Goal: Task Accomplishment & Management: Use online tool/utility

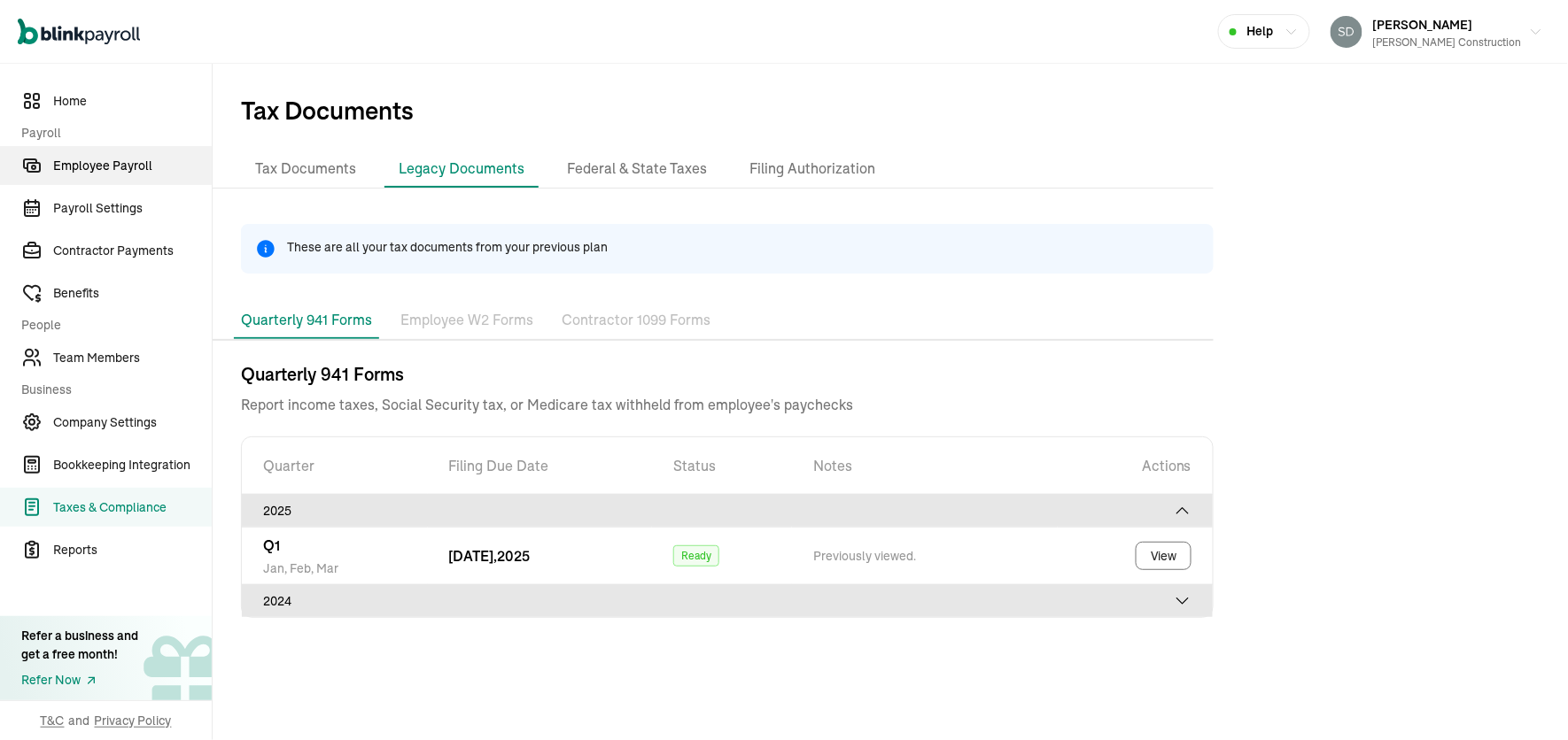
click at [154, 160] on span "Employee Payroll" at bounding box center [132, 166] width 159 height 19
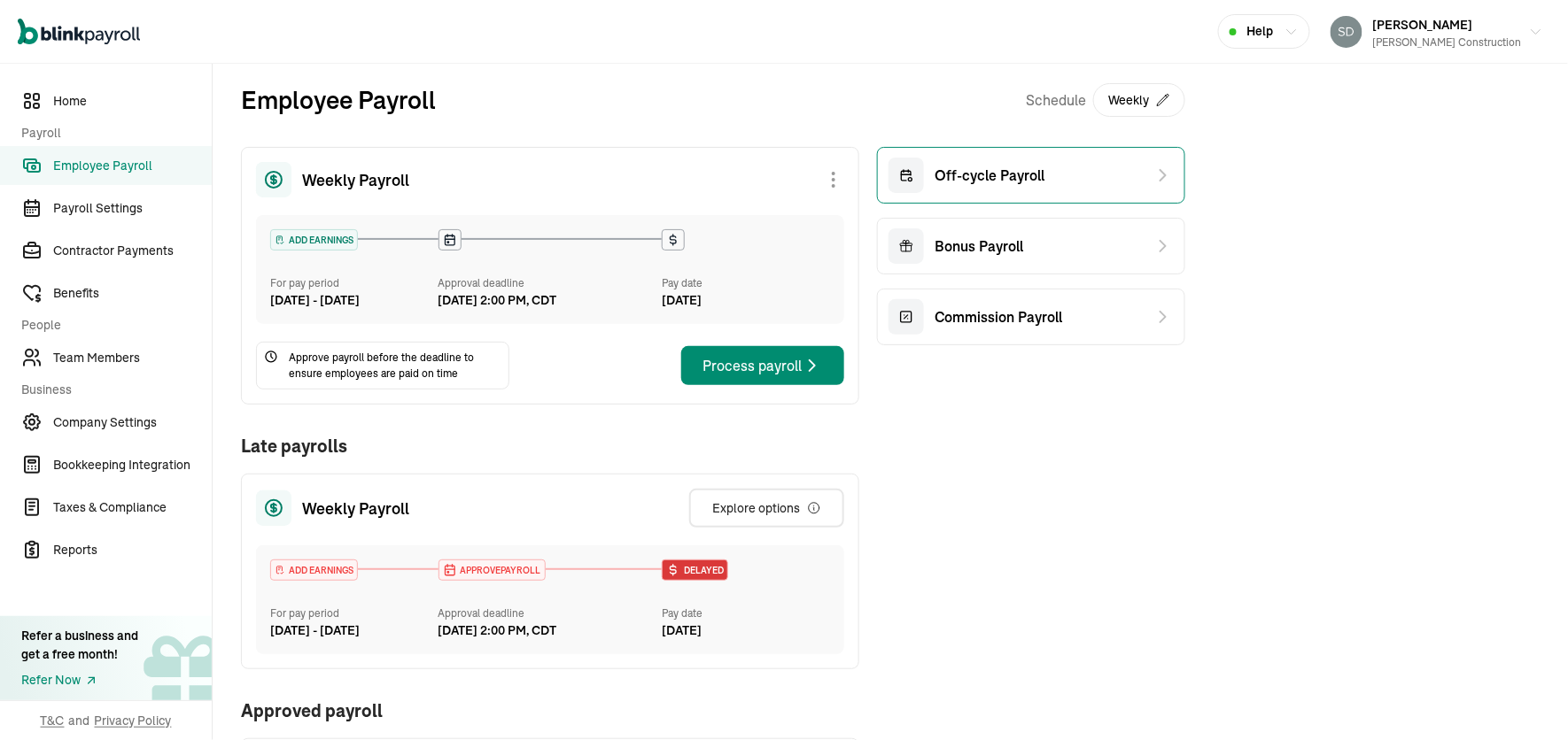
click at [1011, 161] on div "Off-cycle Payroll" at bounding box center [966, 175] width 156 height 35
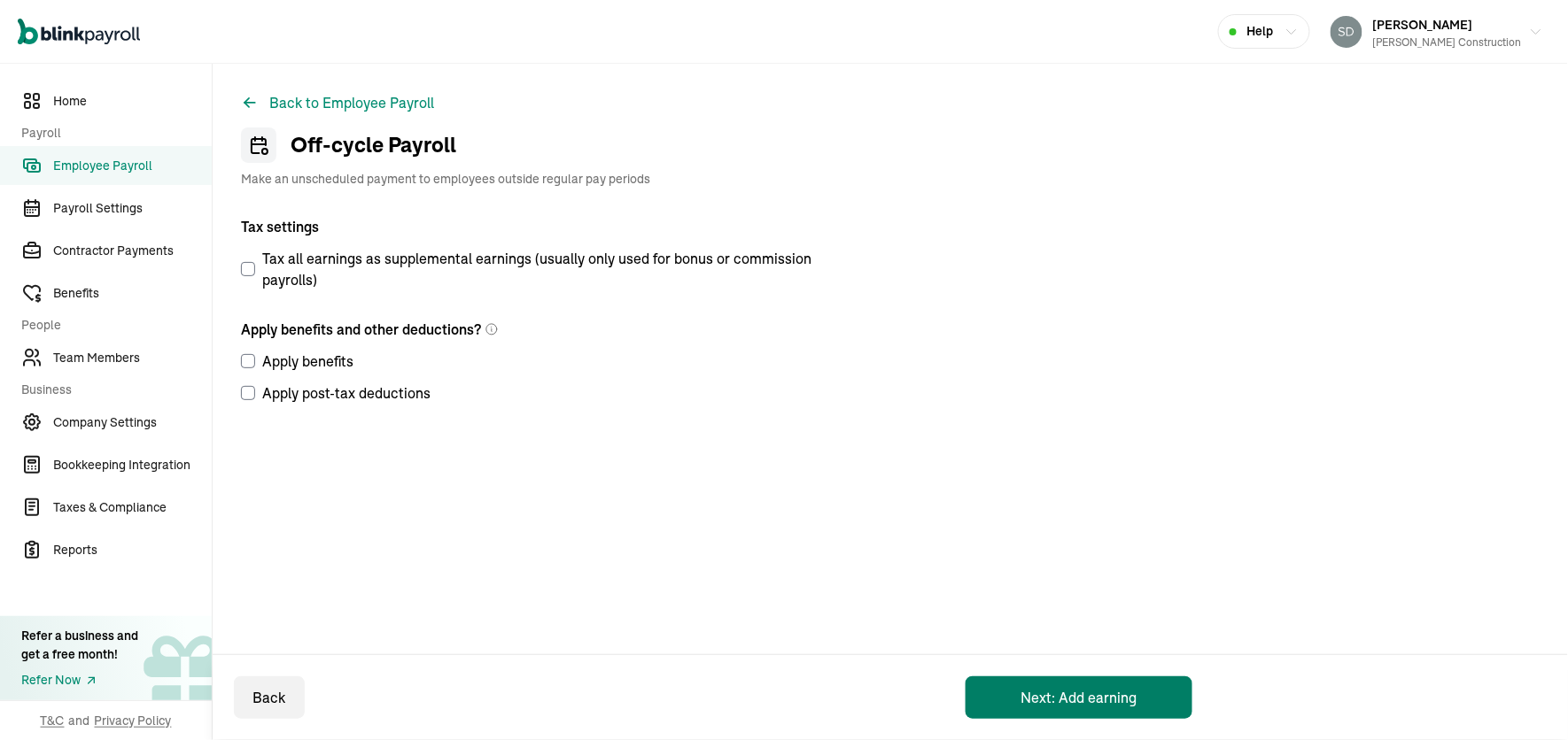
click at [1061, 696] on button "Next: Add earning" at bounding box center [1079, 697] width 227 height 43
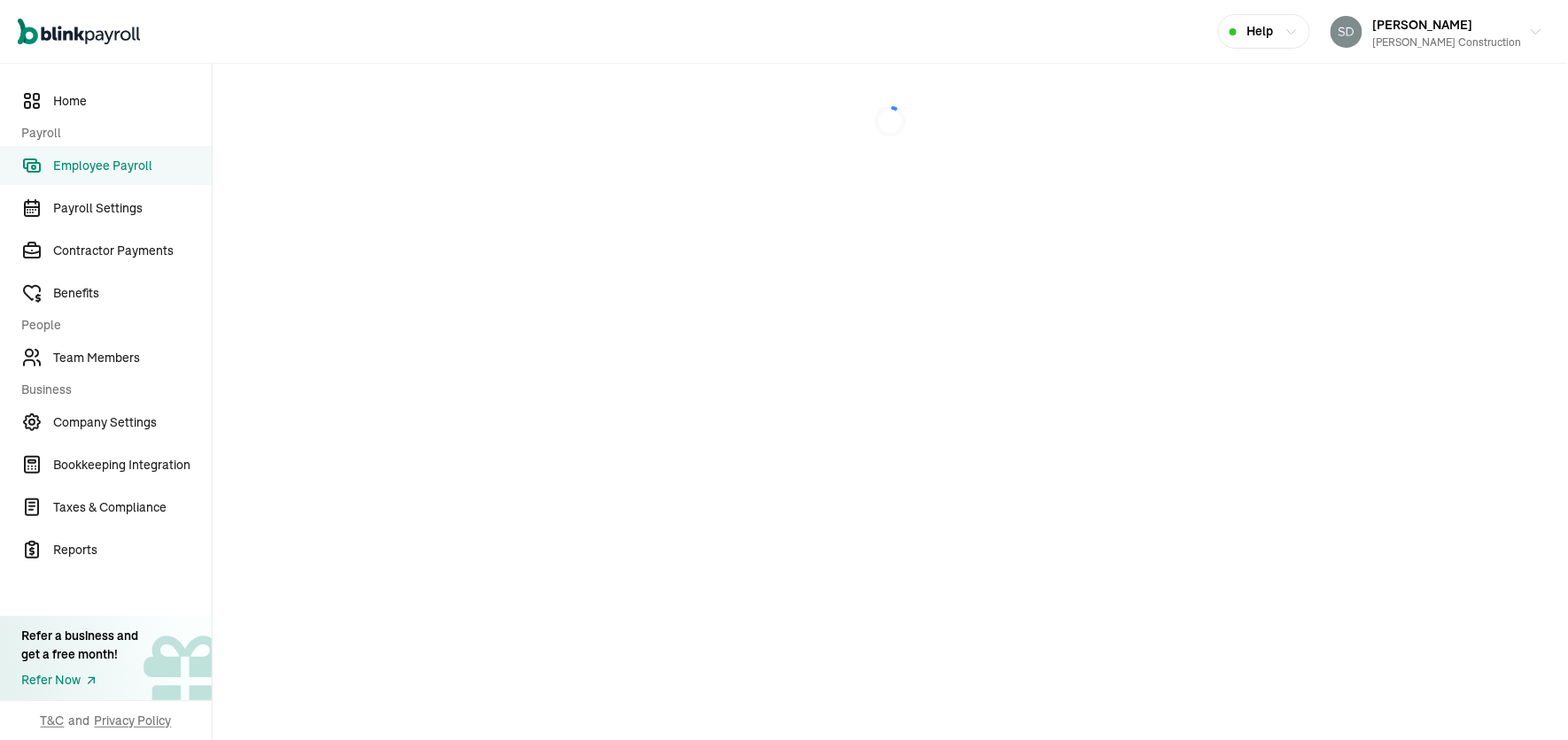
select select "direct_deposit"
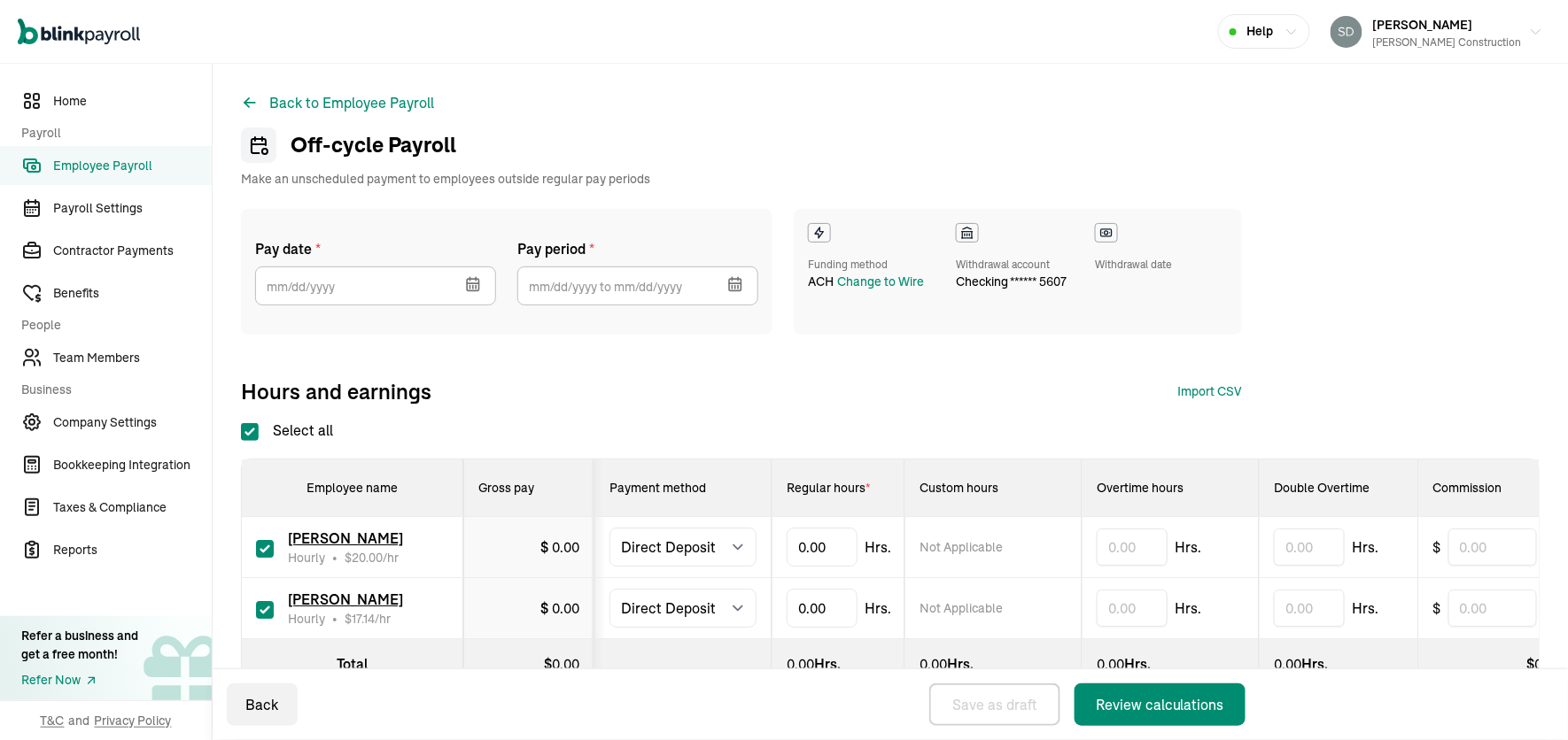
checkbox input "true"
select select "direct_deposit"
click at [467, 285] on icon "button" at bounding box center [472, 284] width 12 height 12
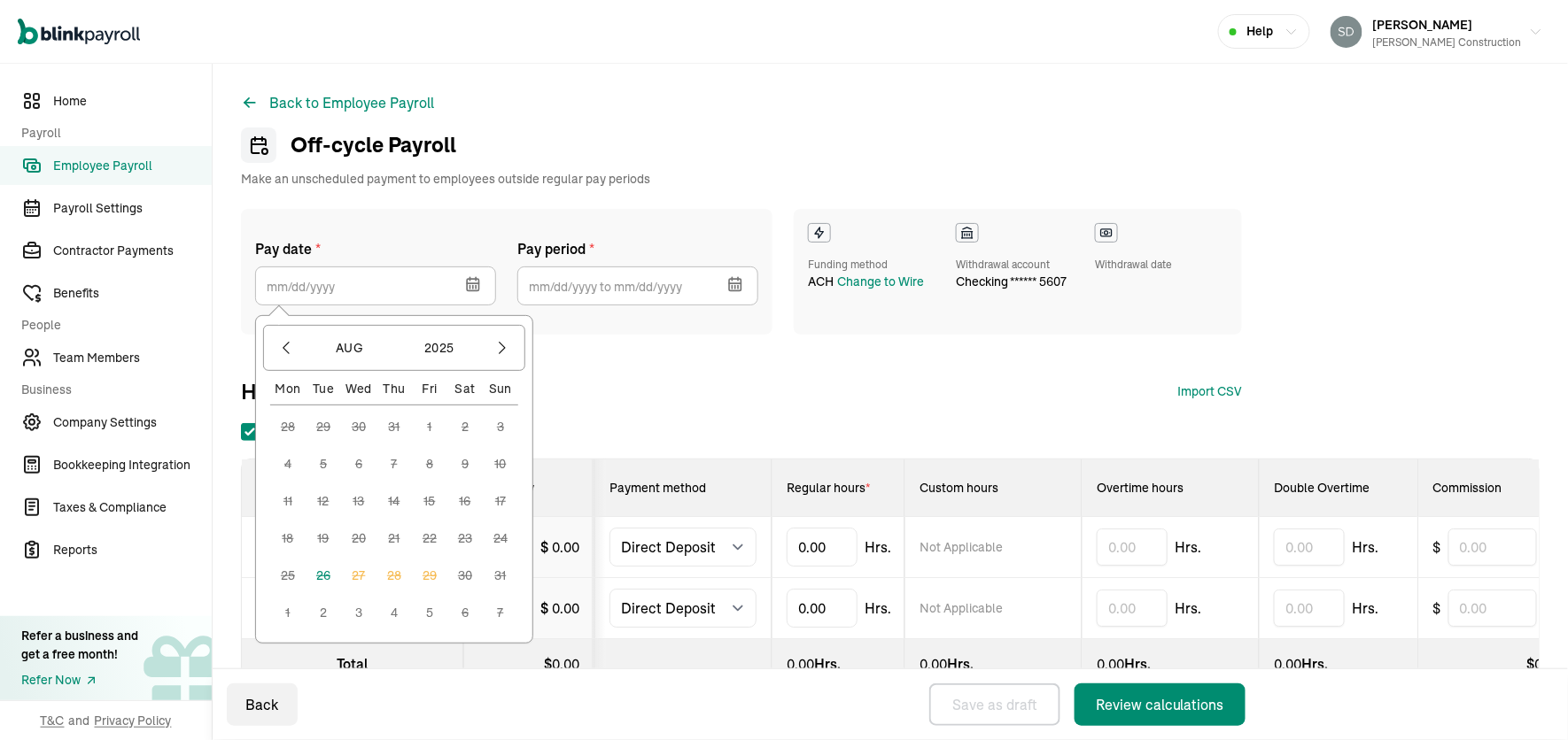
click at [730, 281] on icon "button" at bounding box center [734, 284] width 12 height 12
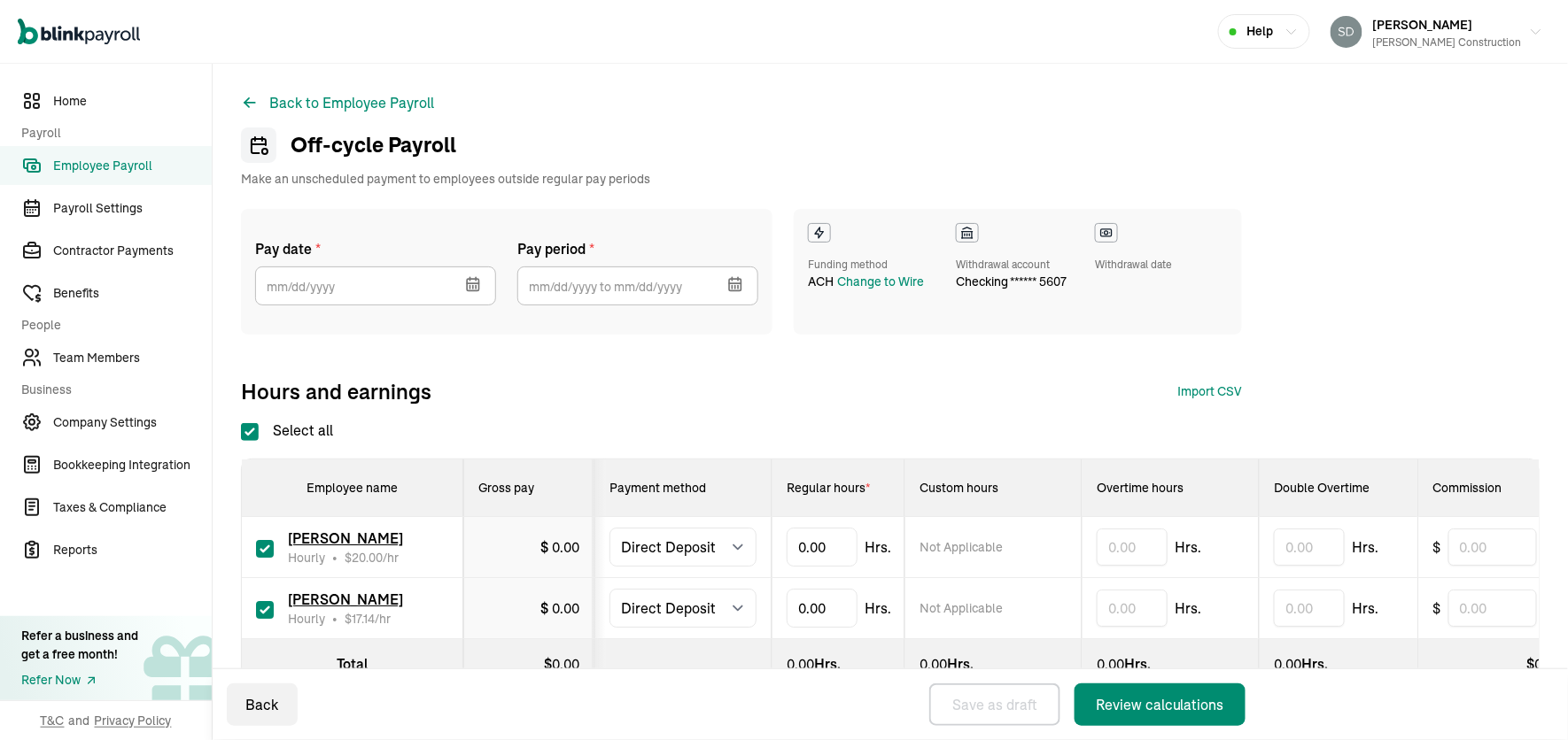
click at [477, 281] on icon "button" at bounding box center [473, 284] width 18 height 18
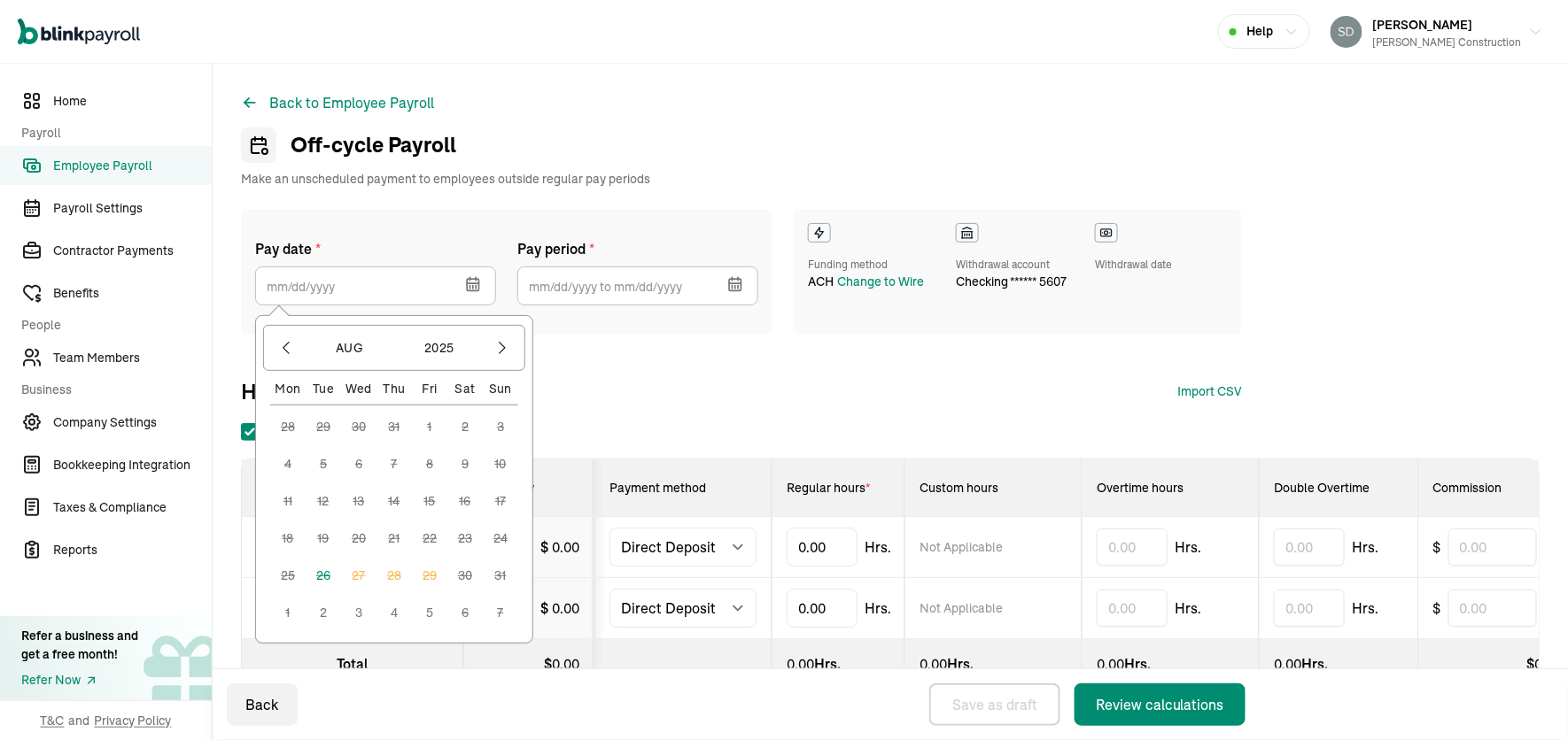
click at [315, 614] on button "2" at bounding box center [323, 612] width 35 height 35
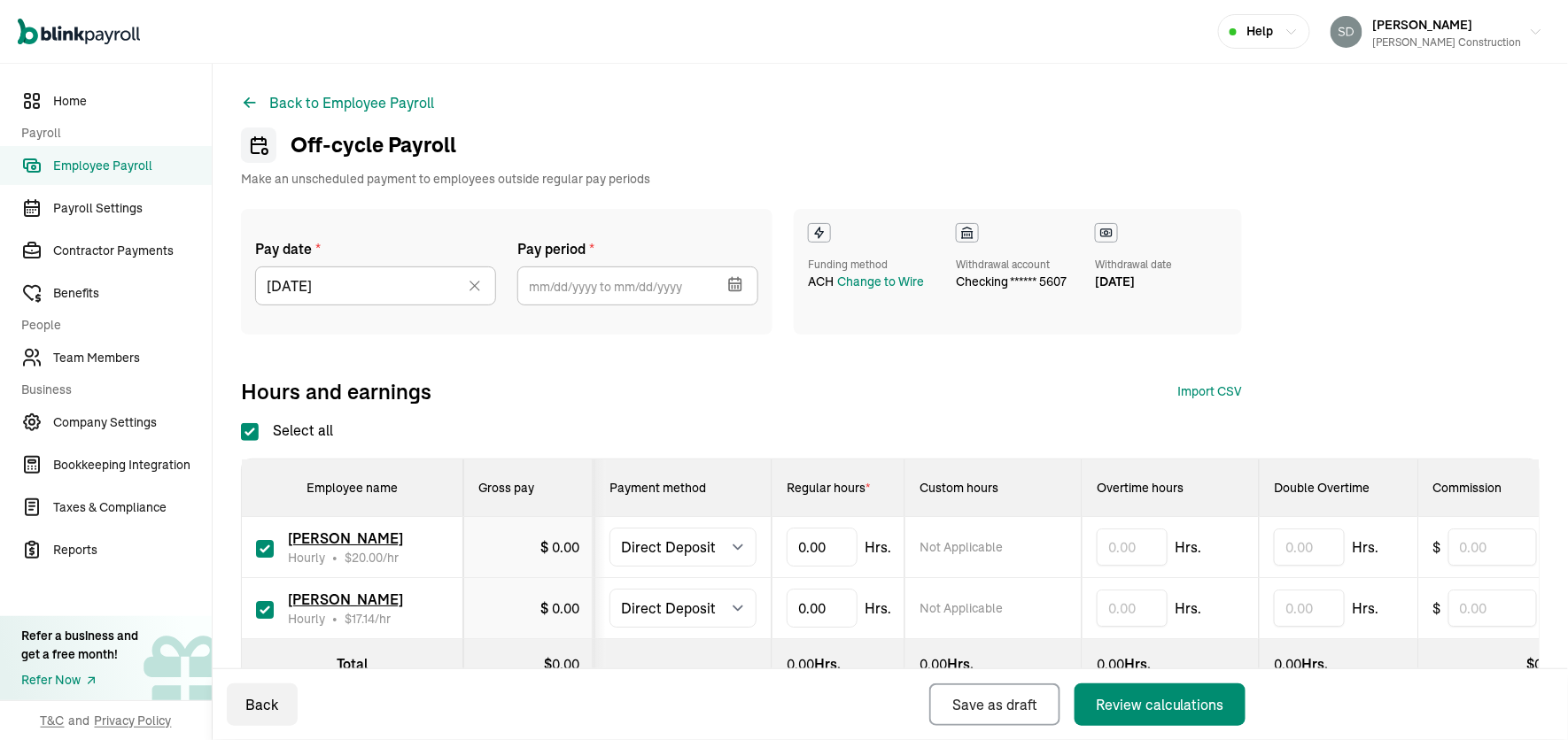
click at [730, 277] on icon "button" at bounding box center [735, 284] width 18 height 18
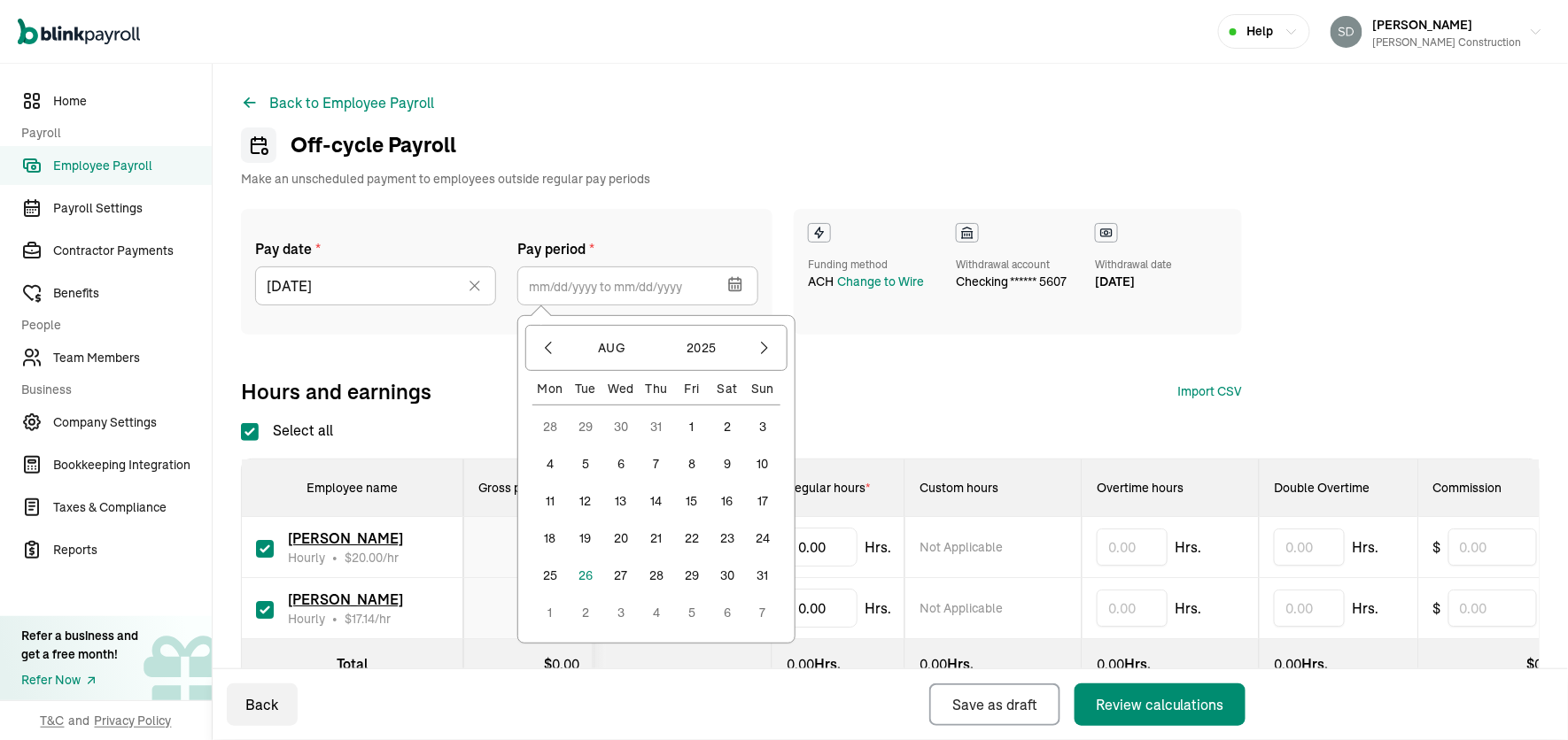
click at [730, 543] on button "23" at bounding box center [727, 538] width 35 height 35
click at [692, 581] on button "29" at bounding box center [692, 575] width 35 height 35
type input "[DATE] ~ [DATE]"
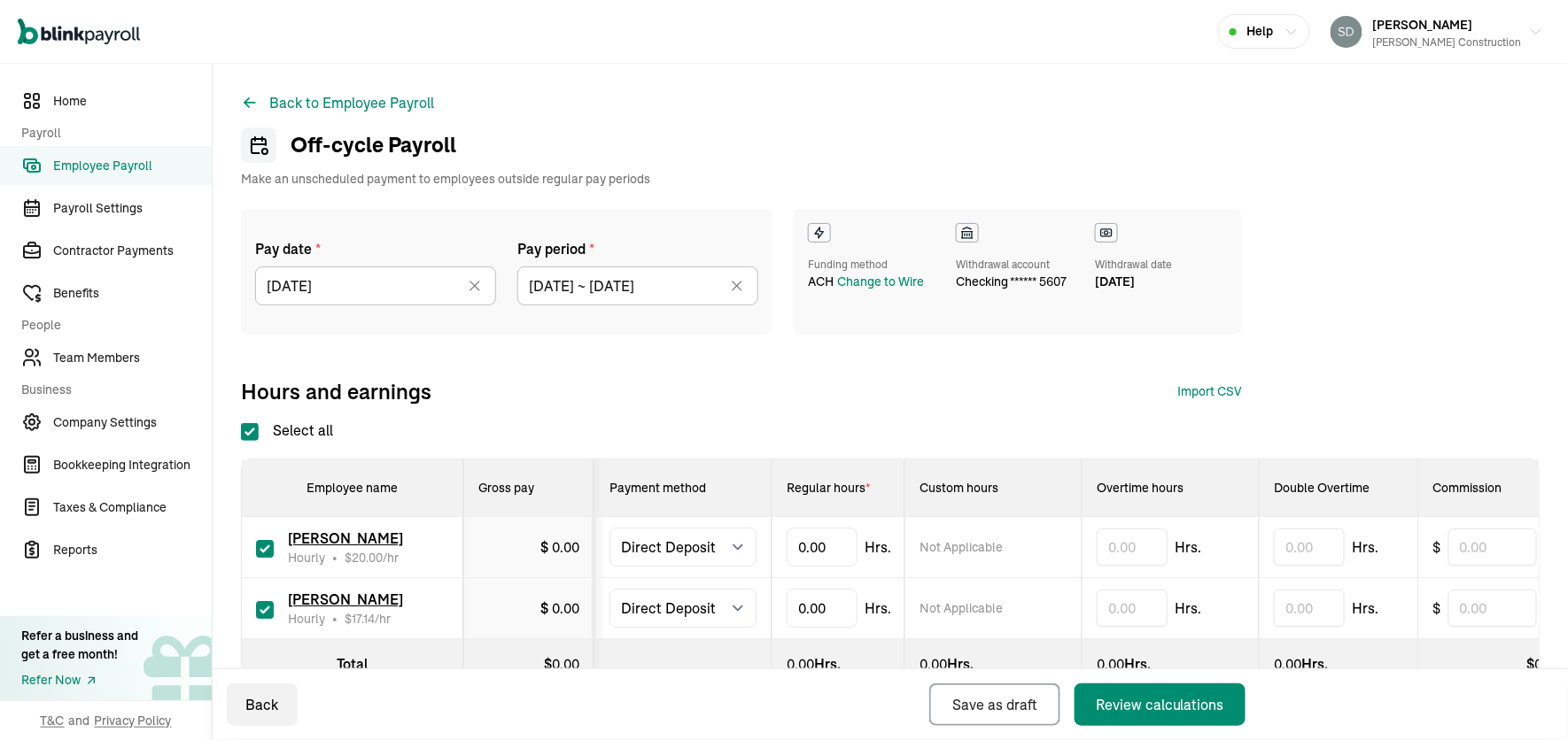
click at [558, 543] on span "0.00" at bounding box center [566, 547] width 27 height 18
type input "10"
type input "14"
click at [1028, 265] on div "Withdrawal account" at bounding box center [1011, 264] width 111 height 16
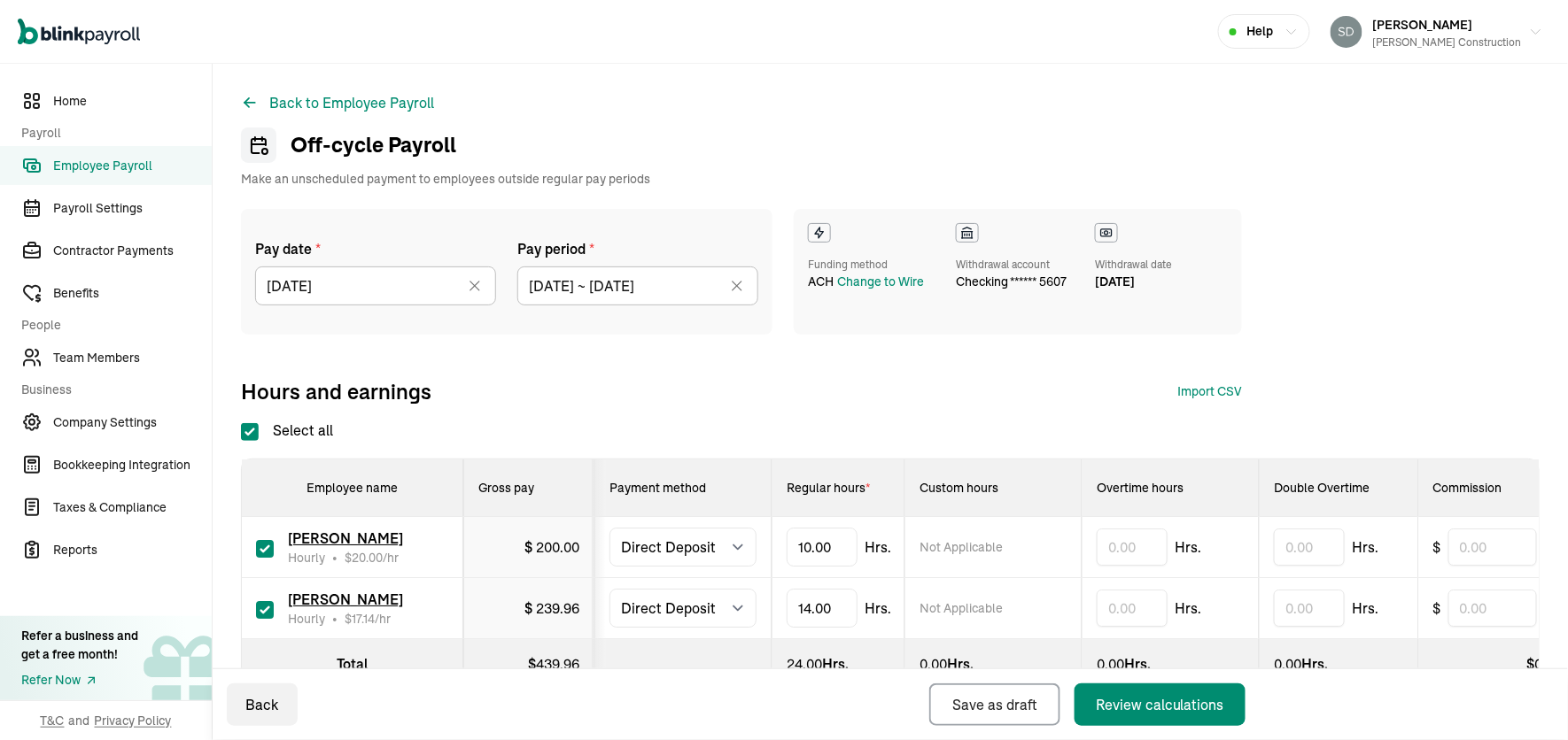
click at [476, 284] on icon at bounding box center [475, 286] width 9 height 9
click at [465, 267] on icon "button" at bounding box center [473, 272] width 18 height 18
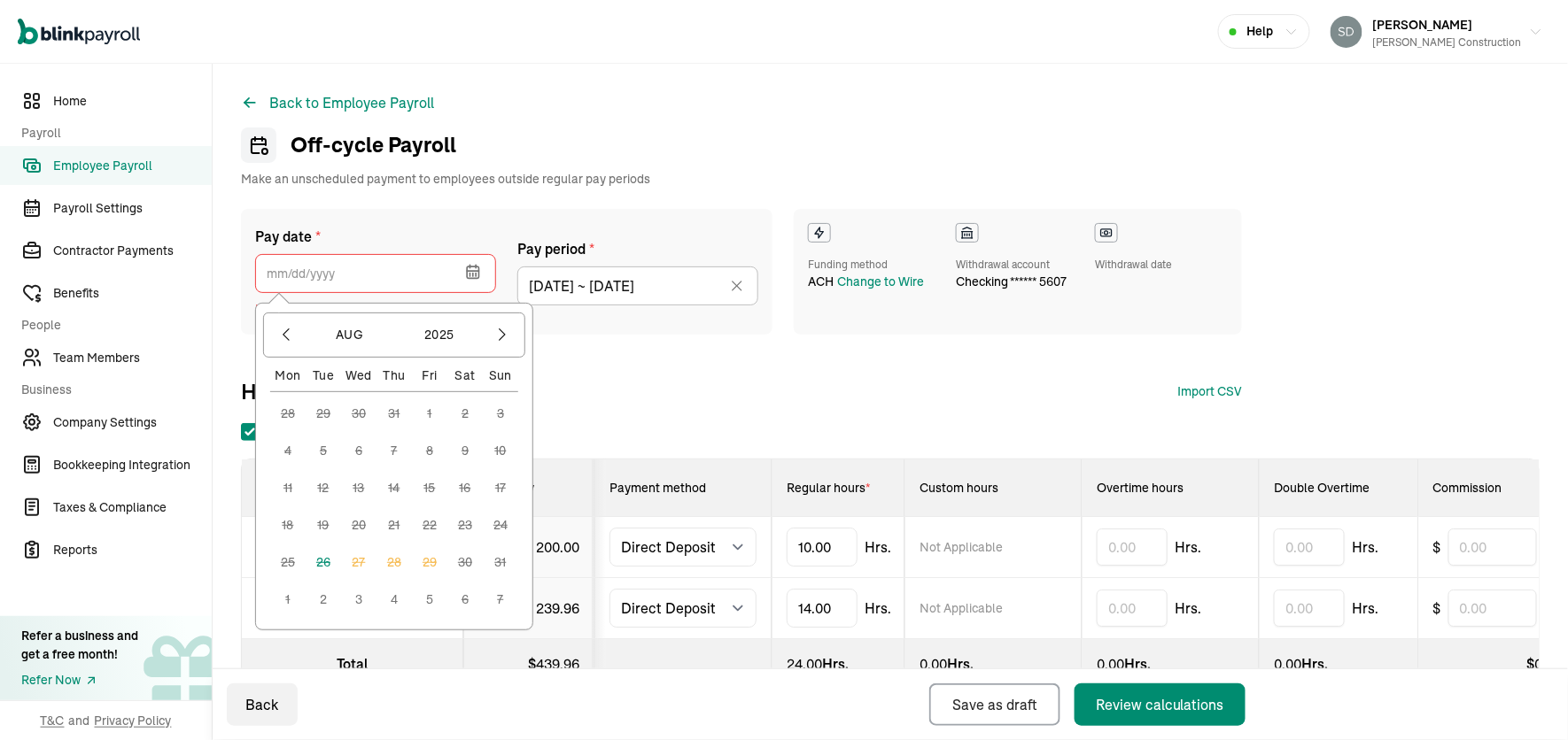
click at [355, 606] on button "3" at bounding box center [358, 599] width 35 height 35
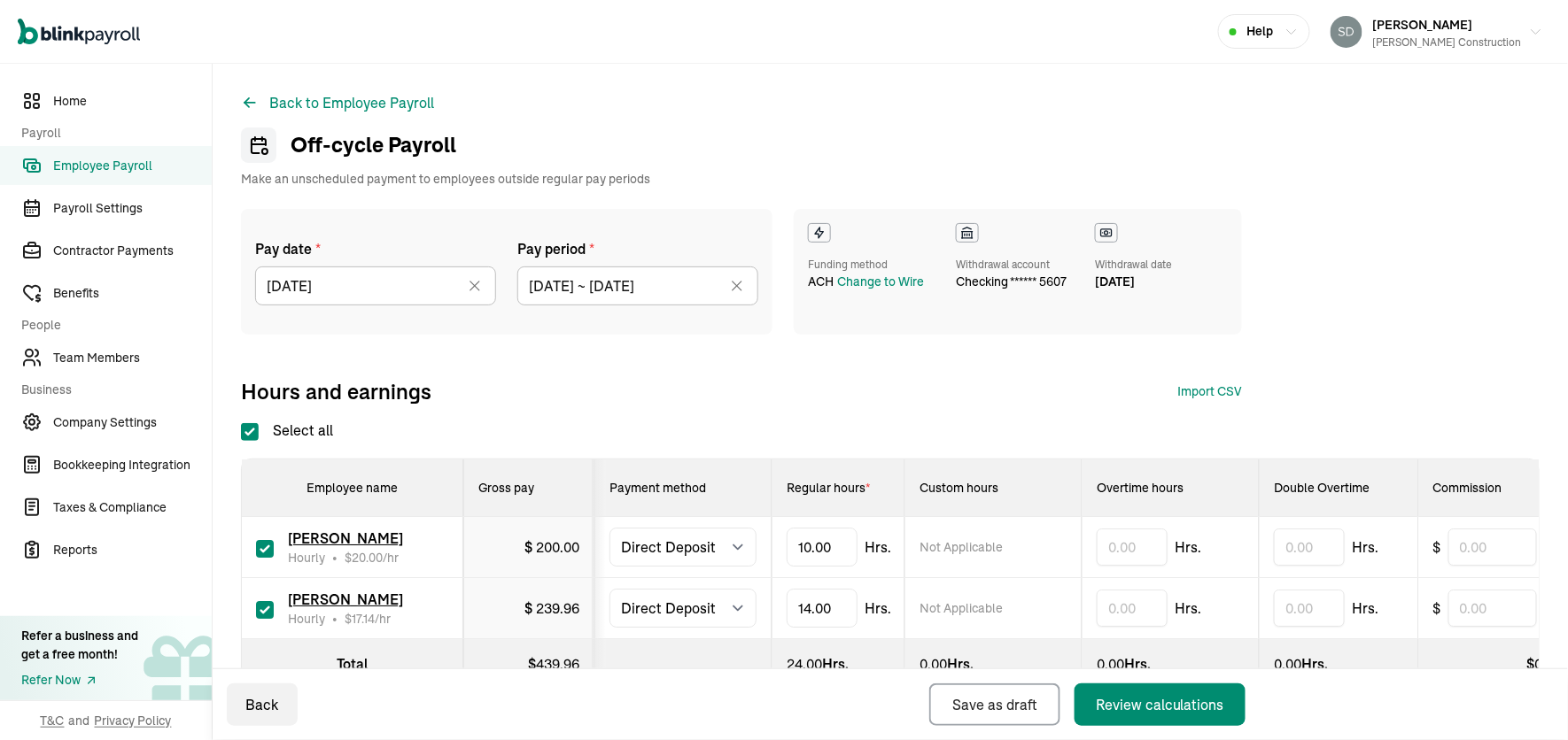
click at [471, 288] on icon at bounding box center [475, 286] width 18 height 18
click at [473, 273] on icon "button" at bounding box center [473, 274] width 0 height 3
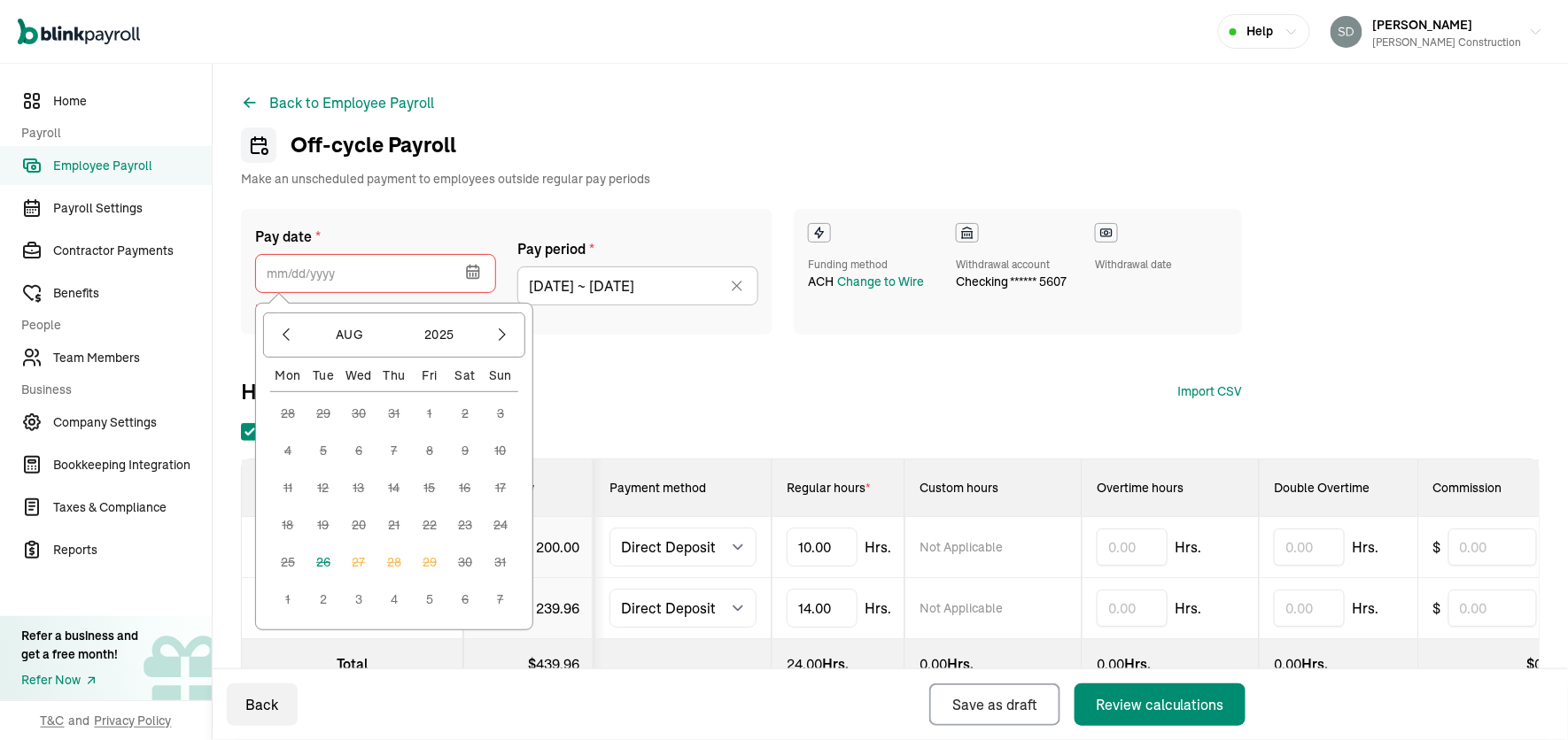
click at [324, 592] on button "2" at bounding box center [323, 599] width 35 height 35
